Goal: Task Accomplishment & Management: Complete application form

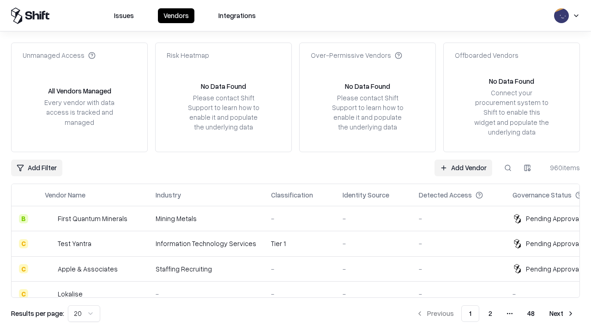
click at [463, 167] on link "Add Vendor" at bounding box center [464, 167] width 58 height 17
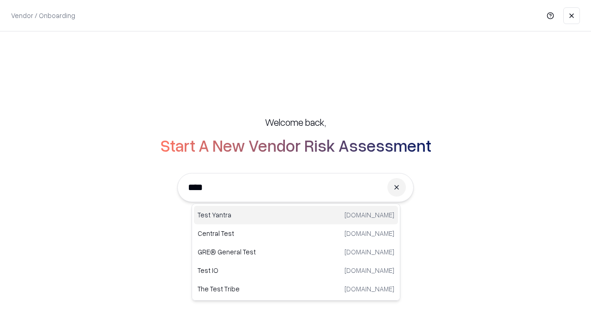
click at [296, 215] on div "Test Yantra [DOMAIN_NAME]" at bounding box center [296, 215] width 204 height 18
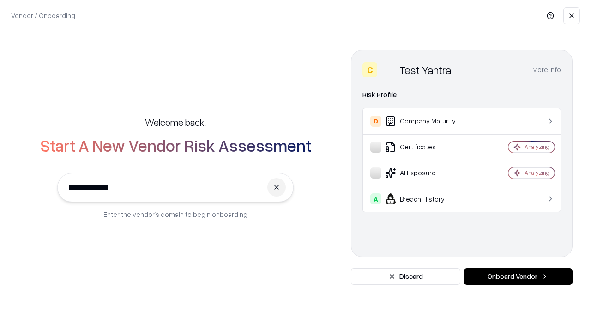
type input "**********"
click at [518, 276] on button "Onboard Vendor" at bounding box center [518, 276] width 109 height 17
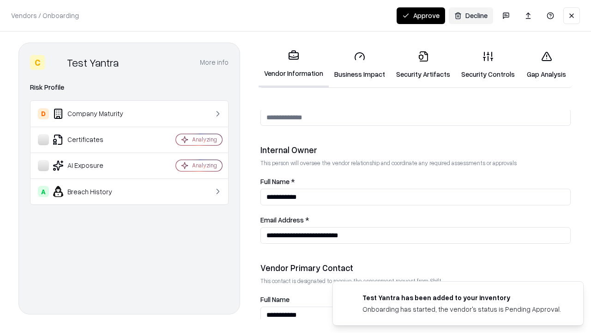
scroll to position [479, 0]
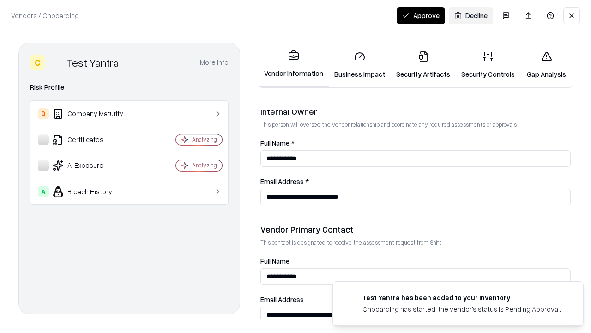
click at [360, 65] on link "Business Impact" at bounding box center [360, 64] width 62 height 43
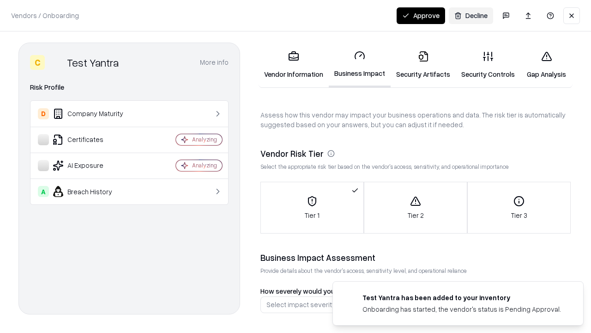
click at [423, 65] on link "Security Artifacts" at bounding box center [423, 64] width 65 height 43
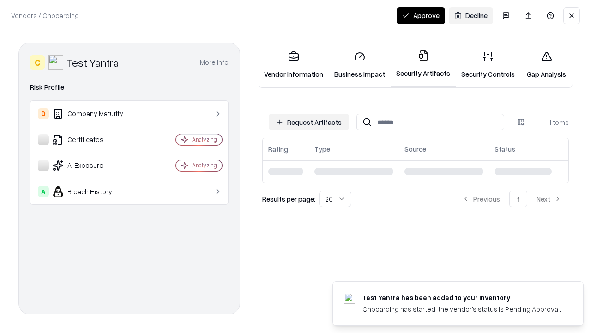
click at [309, 122] on button "Request Artifacts" at bounding box center [309, 122] width 80 height 17
